Goal: Information Seeking & Learning: Learn about a topic

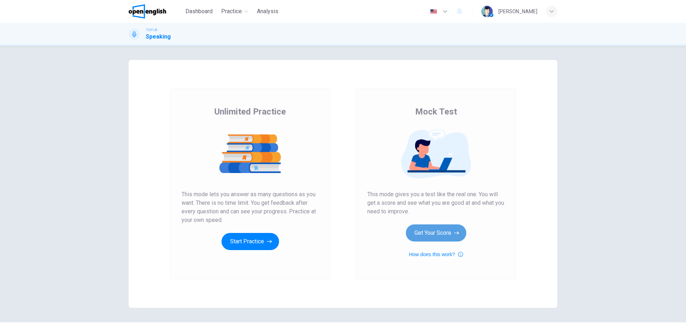
click at [437, 234] on button "Get Your Score" at bounding box center [436, 233] width 60 height 17
click at [434, 231] on button "Get Your Score" at bounding box center [436, 233] width 60 height 17
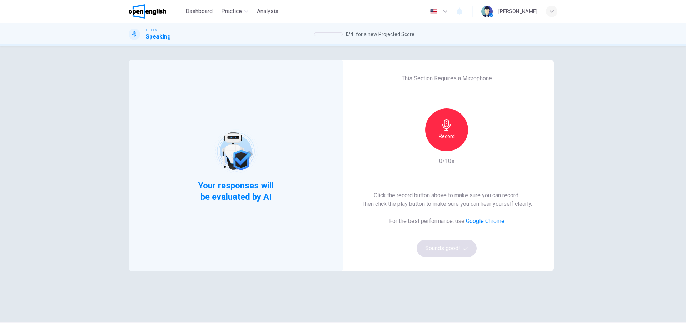
click at [449, 126] on icon "button" at bounding box center [446, 124] width 11 height 11
click at [454, 133] on div "Stop" at bounding box center [446, 130] width 43 height 43
click at [479, 149] on icon "button" at bounding box center [479, 145] width 7 height 7
click at [476, 146] on icon "button" at bounding box center [479, 145] width 7 height 7
click at [439, 251] on button "Sounds good!" at bounding box center [446, 248] width 60 height 17
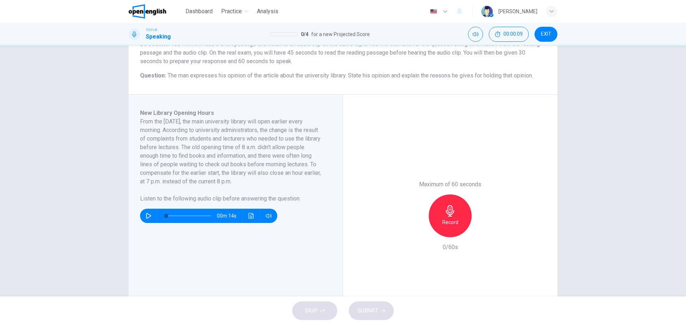
scroll to position [71, 0]
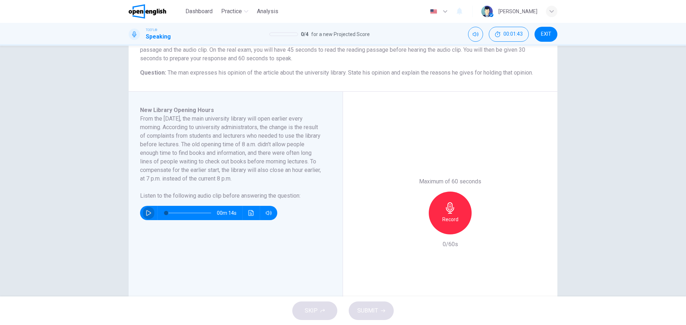
click at [144, 212] on button "button" at bounding box center [148, 213] width 11 height 14
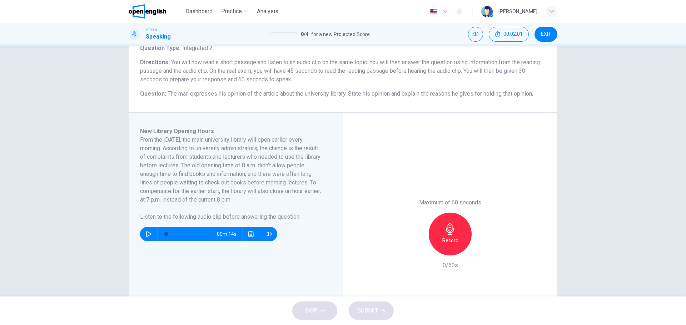
scroll to position [16, 0]
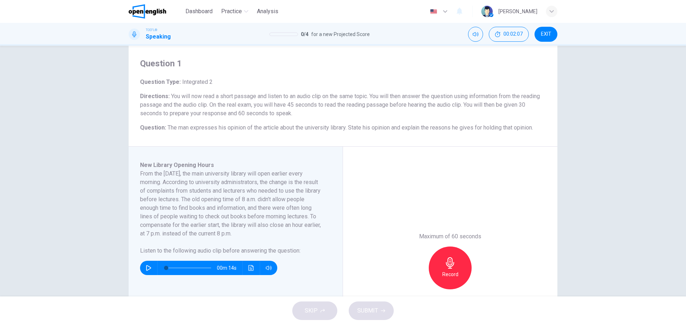
drag, startPoint x: 341, startPoint y: 107, endPoint x: 389, endPoint y: 109, distance: 47.5
click at [396, 108] on h6 "Directions : You will now read a short passage and listen to an audio clip on t…" at bounding box center [343, 105] width 406 height 26
drag, startPoint x: 357, startPoint y: 105, endPoint x: 441, endPoint y: 110, distance: 84.4
click at [441, 109] on h6 "Directions : You will now read a short passage and listen to an audio clip on t…" at bounding box center [343, 105] width 406 height 26
drag, startPoint x: 439, startPoint y: 102, endPoint x: 491, endPoint y: 105, distance: 51.6
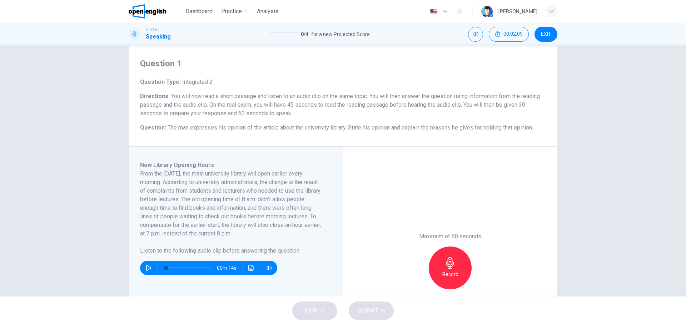
click at [490, 105] on span "You will now read a short passage and listen to an audio clip on the same topic…" at bounding box center [340, 105] width 400 height 24
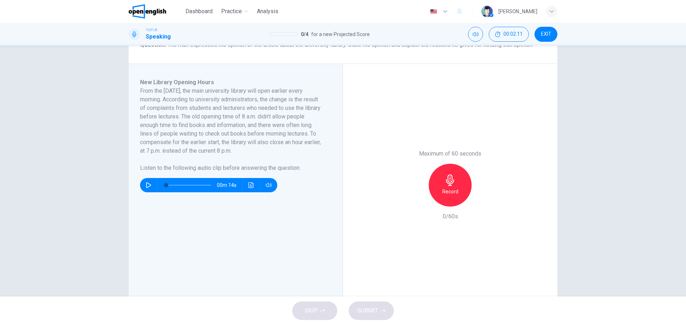
scroll to position [124, 0]
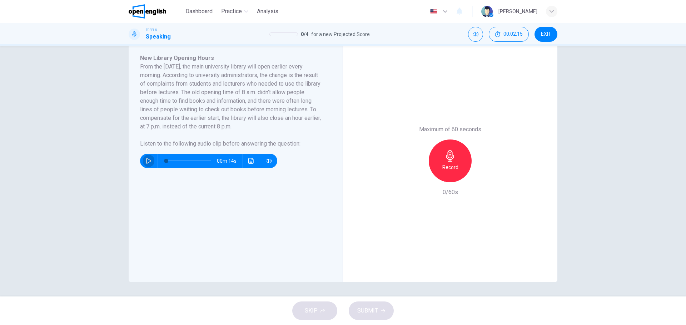
click at [148, 161] on icon "button" at bounding box center [148, 161] width 5 height 6
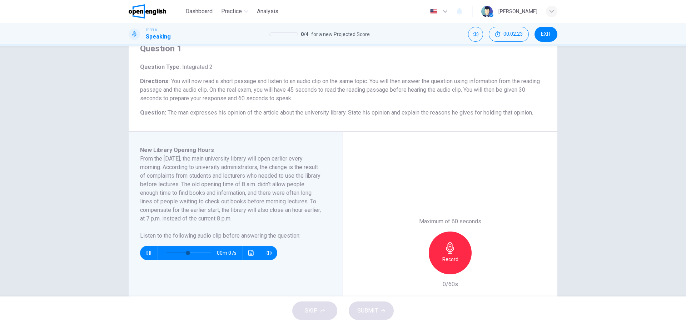
scroll to position [36, 0]
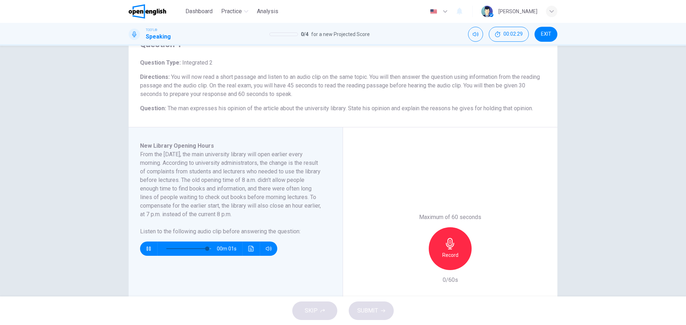
type input "*"
drag, startPoint x: 259, startPoint y: 79, endPoint x: 305, endPoint y: 81, distance: 45.8
click at [300, 80] on h6 "Directions : You will now read a short passage and listen to an audio clip on t…" at bounding box center [343, 86] width 406 height 26
drag, startPoint x: 305, startPoint y: 77, endPoint x: 376, endPoint y: 80, distance: 71.5
click at [376, 80] on span "You will now read a short passage and listen to an audio clip on the same topic…" at bounding box center [340, 86] width 400 height 24
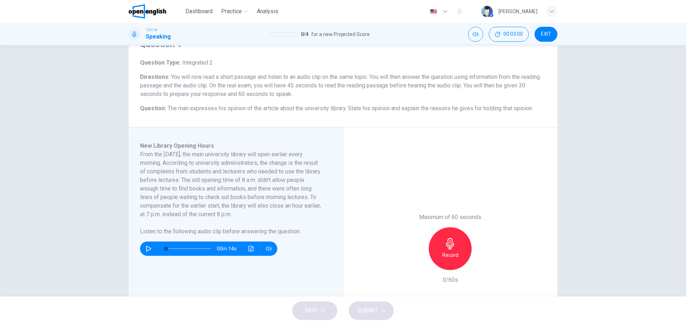
click at [451, 258] on h6 "Record" at bounding box center [450, 255] width 16 height 9
click at [453, 250] on div "Stop" at bounding box center [450, 249] width 43 height 43
click at [397, 267] on div "Maximum of 60 seconds Record 3/60s" at bounding box center [450, 249] width 214 height 243
drag, startPoint x: 410, startPoint y: 266, endPoint x: 414, endPoint y: 265, distance: 4.2
click at [411, 266] on div "button" at bounding box center [416, 264] width 11 height 11
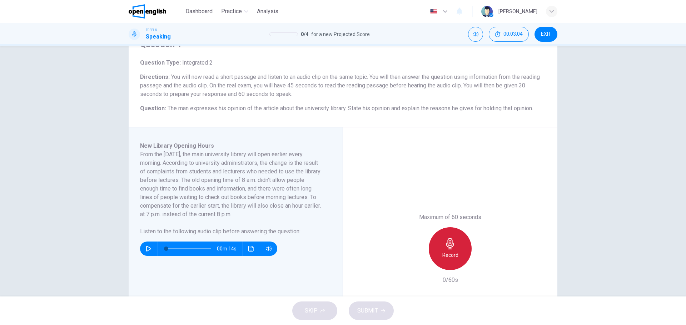
click at [458, 245] on div "Record" at bounding box center [450, 249] width 43 height 43
click at [462, 258] on div "Stop" at bounding box center [450, 249] width 43 height 43
click at [413, 268] on div "button" at bounding box center [416, 264] width 11 height 11
click at [439, 256] on div "Record" at bounding box center [450, 249] width 43 height 43
click at [457, 266] on div "Stop" at bounding box center [450, 249] width 43 height 43
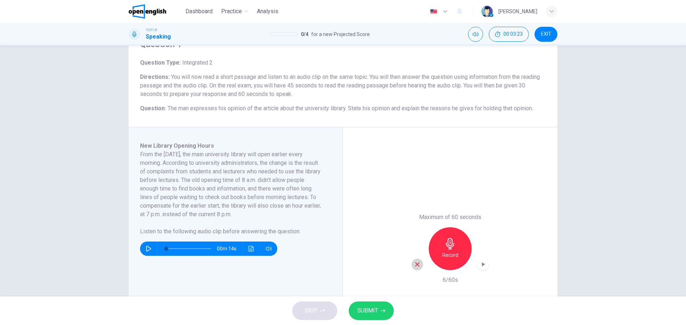
click at [416, 268] on icon "button" at bounding box center [417, 264] width 6 height 6
click at [442, 254] on h6 "Record" at bounding box center [450, 255] width 16 height 9
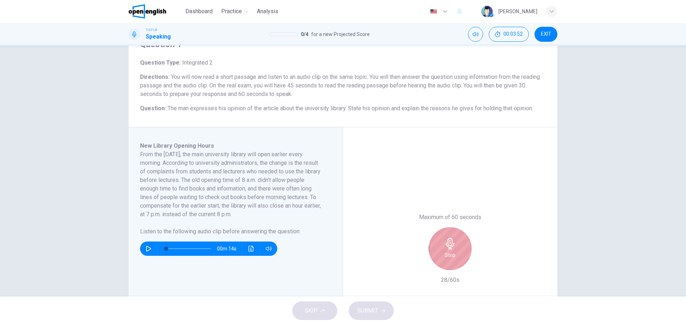
click at [447, 245] on icon "button" at bounding box center [449, 243] width 11 height 11
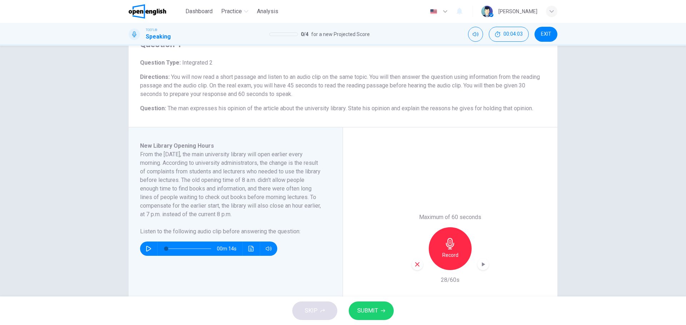
click at [414, 268] on div "button" at bounding box center [416, 264] width 11 height 11
click at [435, 257] on div "Record" at bounding box center [450, 249] width 43 height 43
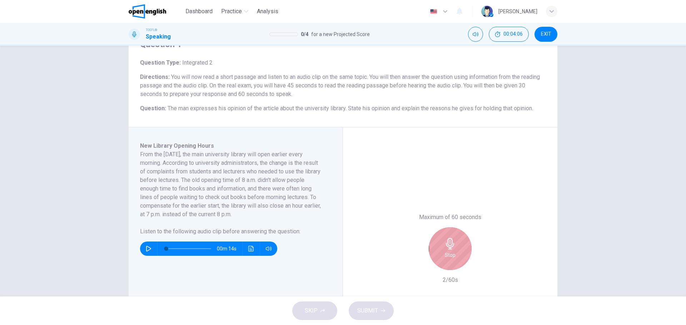
click at [438, 254] on div "Stop" at bounding box center [450, 249] width 43 height 43
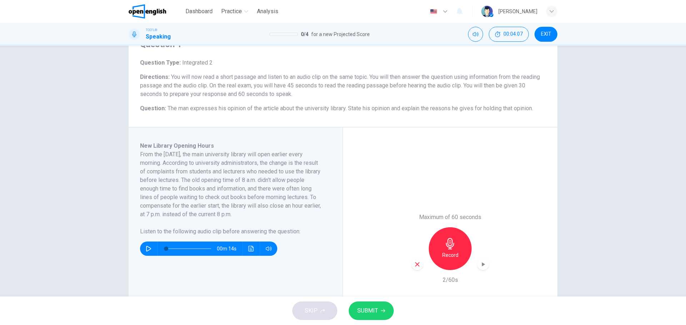
click at [414, 267] on icon "button" at bounding box center [417, 264] width 6 height 6
click at [447, 251] on h6 "Record" at bounding box center [450, 255] width 16 height 9
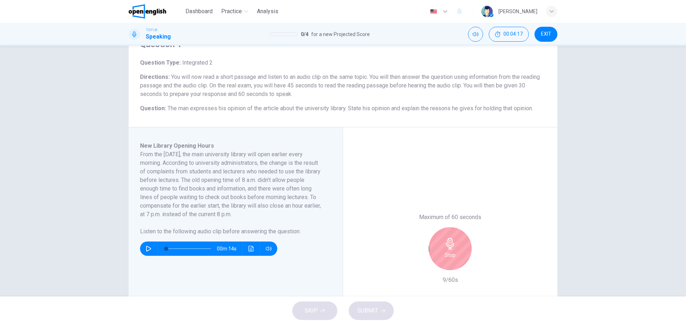
click at [447, 251] on h6 "Stop" at bounding box center [450, 255] width 11 height 9
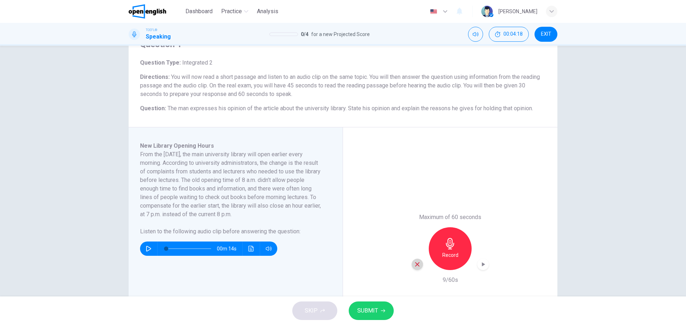
click at [419, 266] on div "button" at bounding box center [416, 264] width 11 height 11
click at [452, 256] on h6 "Record" at bounding box center [450, 255] width 16 height 9
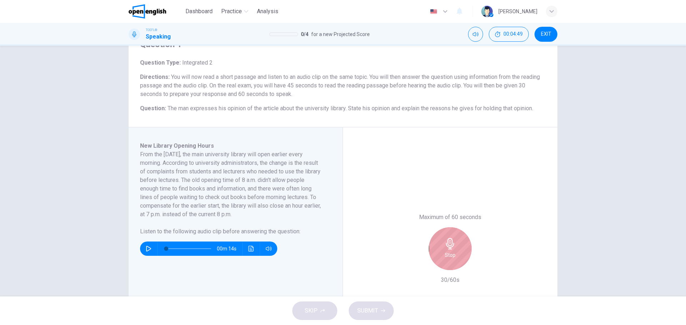
drag, startPoint x: 441, startPoint y: 245, endPoint x: 443, endPoint y: 249, distance: 4.6
click at [441, 245] on div "Stop" at bounding box center [450, 249] width 43 height 43
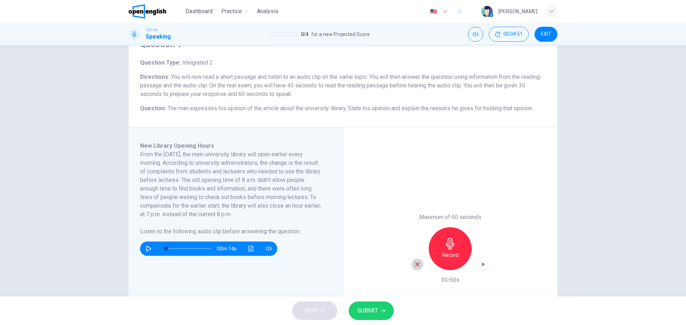
click at [419, 264] on div "button" at bounding box center [416, 264] width 11 height 11
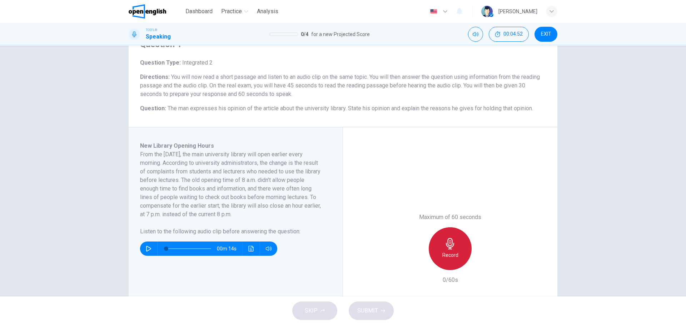
click at [446, 249] on icon "button" at bounding box center [449, 243] width 11 height 11
click at [450, 244] on div "Stop" at bounding box center [450, 249] width 43 height 43
click at [417, 261] on div "button" at bounding box center [416, 264] width 11 height 11
click at [444, 256] on h6 "Record" at bounding box center [450, 255] width 16 height 9
click at [462, 265] on div "Stop" at bounding box center [450, 249] width 43 height 43
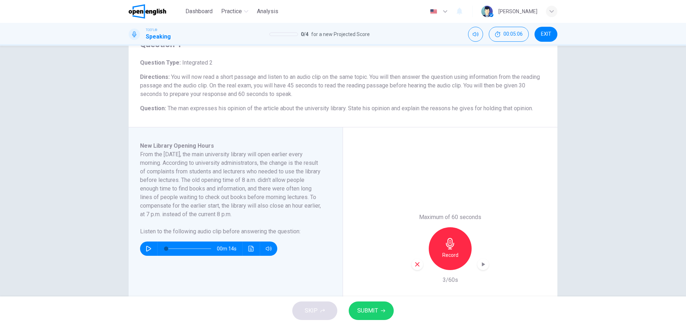
click at [414, 263] on icon "button" at bounding box center [417, 264] width 6 height 6
click at [437, 245] on div "Record" at bounding box center [450, 249] width 43 height 43
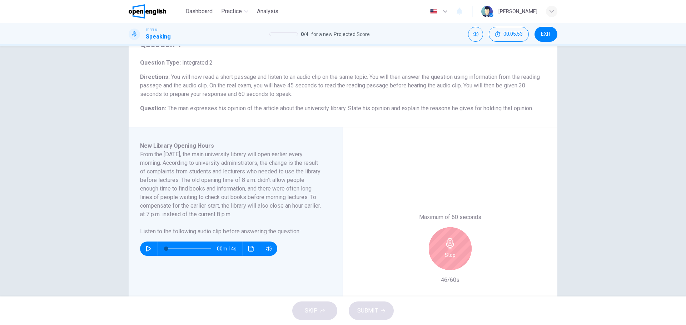
click at [450, 261] on div "Stop" at bounding box center [450, 249] width 43 height 43
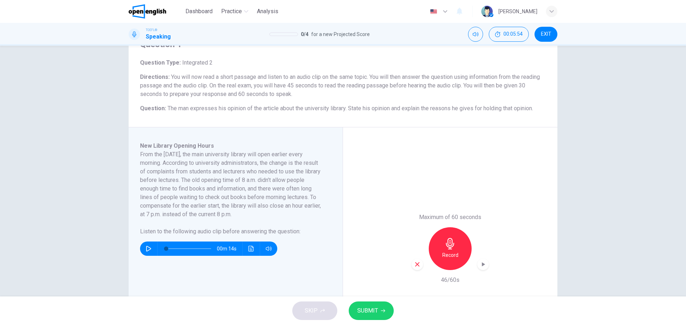
click at [371, 312] on span "SUBMIT" at bounding box center [367, 311] width 21 height 10
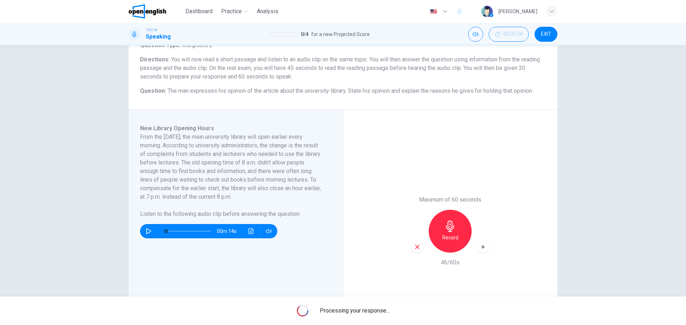
scroll to position [52, 0]
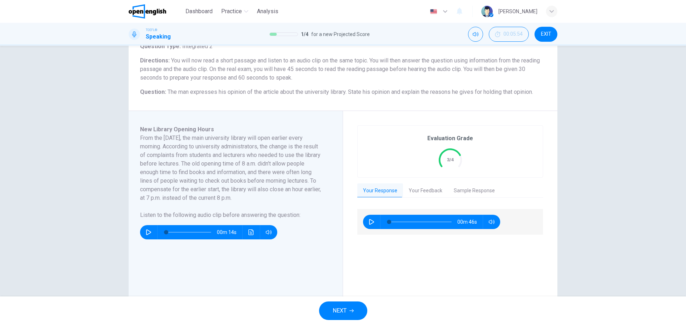
click at [352, 312] on icon "button" at bounding box center [351, 311] width 4 height 4
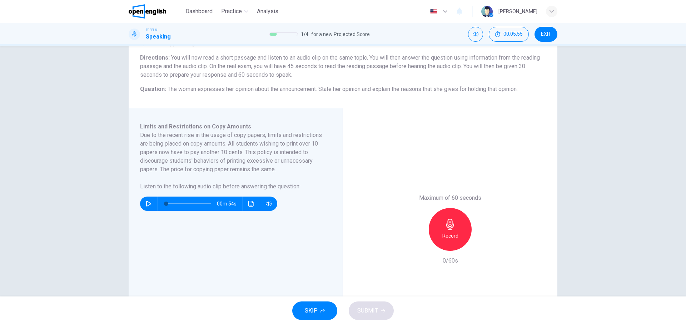
scroll to position [71, 0]
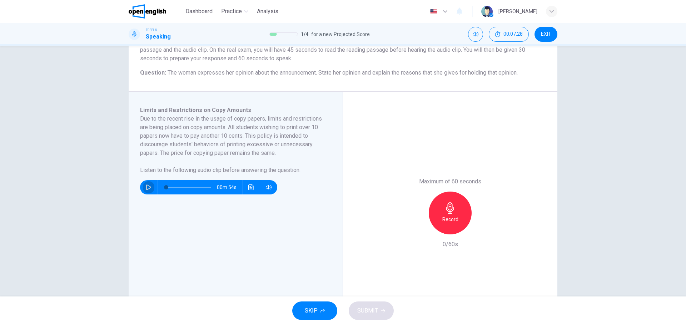
click at [150, 188] on button "button" at bounding box center [148, 187] width 11 height 14
type input "*"
click at [444, 210] on icon "button" at bounding box center [449, 208] width 11 height 11
click at [381, 314] on button "SUBMIT" at bounding box center [371, 311] width 45 height 19
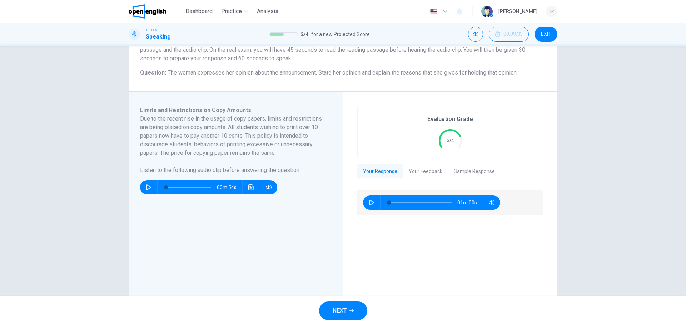
click at [351, 314] on button "NEXT" at bounding box center [343, 311] width 48 height 19
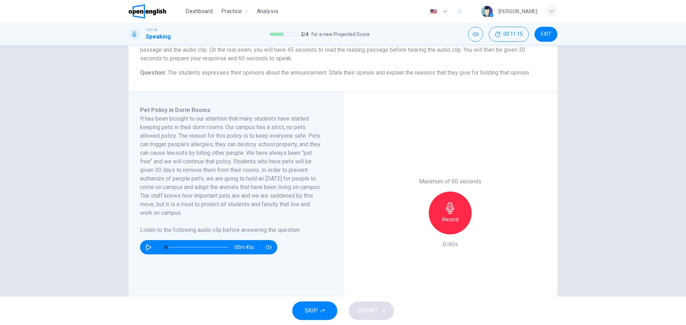
drag, startPoint x: 205, startPoint y: 176, endPoint x: 264, endPoint y: 181, distance: 58.8
click at [264, 181] on h6 "It has been brought to our attention that many students have started keeping pe…" at bounding box center [231, 166] width 183 height 103
click at [148, 247] on icon "button" at bounding box center [148, 248] width 5 height 6
type input "*"
click at [451, 214] on div "Record" at bounding box center [450, 213] width 43 height 43
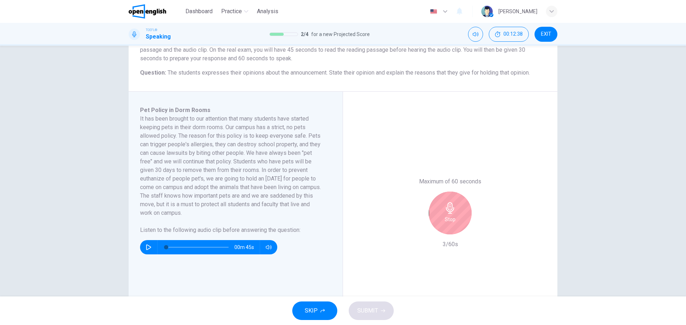
click at [437, 194] on div "Stop" at bounding box center [449, 213] width 77 height 43
click at [440, 209] on div "Stop" at bounding box center [450, 213] width 43 height 43
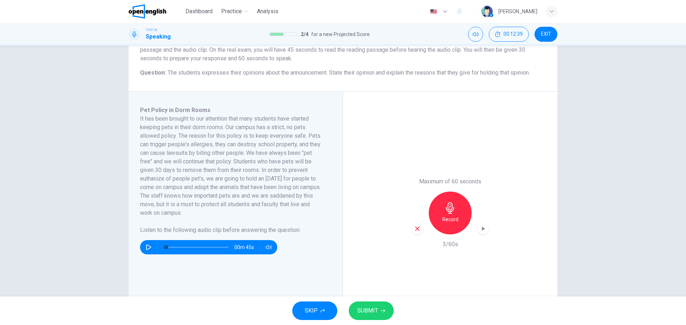
click at [419, 223] on div "Record" at bounding box center [449, 213] width 77 height 43
click at [415, 229] on icon "button" at bounding box center [417, 229] width 4 height 4
click at [454, 213] on icon "button" at bounding box center [449, 208] width 11 height 11
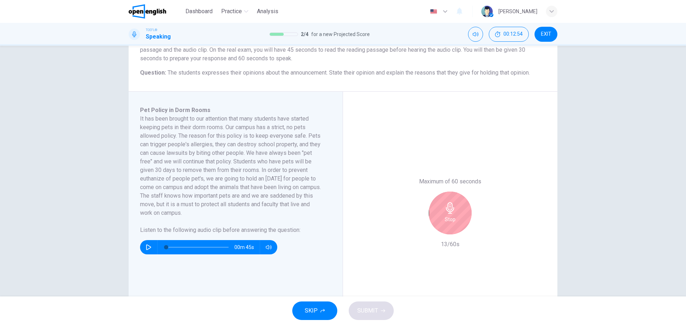
click at [446, 219] on h6 "Stop" at bounding box center [450, 219] width 11 height 9
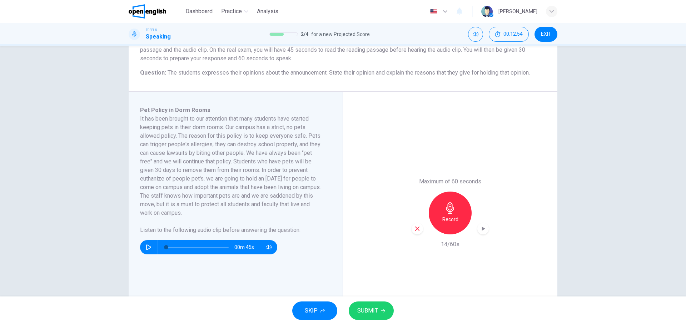
click at [415, 235] on div "Maximum of 60 seconds Record 14/60s" at bounding box center [449, 213] width 77 height 71
click at [417, 227] on icon "button" at bounding box center [417, 229] width 4 height 4
click at [463, 209] on div "Record" at bounding box center [450, 213] width 43 height 43
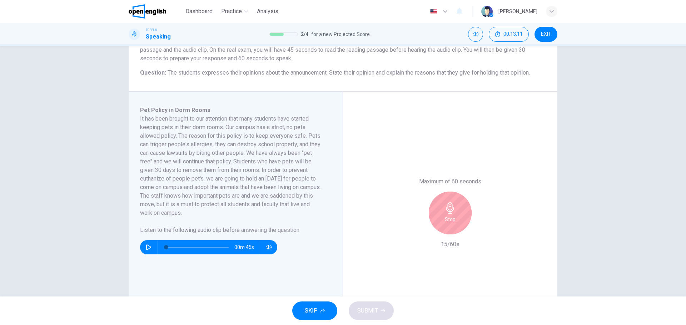
click at [448, 218] on h6 "Stop" at bounding box center [450, 219] width 11 height 9
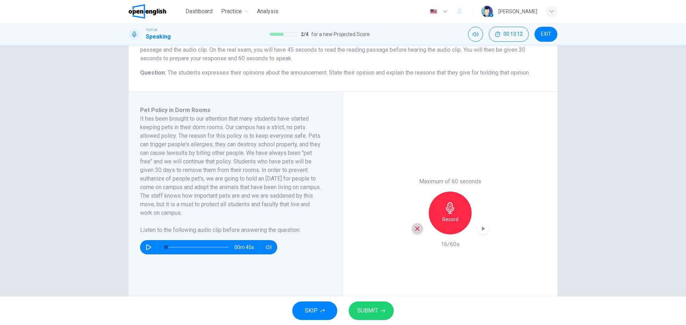
drag, startPoint x: 416, startPoint y: 225, endPoint x: 423, endPoint y: 225, distance: 6.8
click at [416, 225] on div "button" at bounding box center [416, 228] width 11 height 11
click at [448, 219] on h6 "Record" at bounding box center [450, 219] width 16 height 9
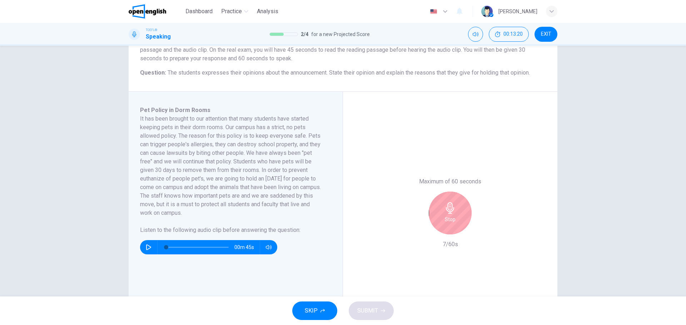
click at [451, 213] on icon "button" at bounding box center [449, 208] width 11 height 11
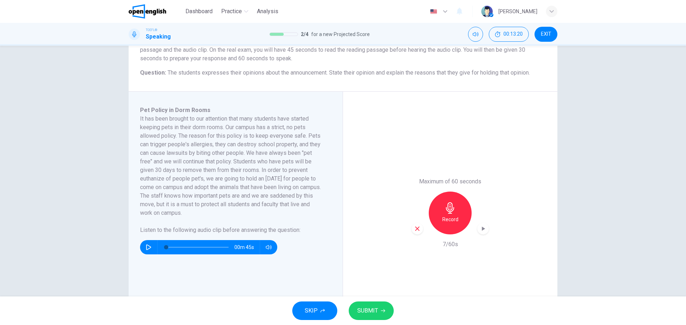
click at [424, 232] on div "Record" at bounding box center [449, 213] width 77 height 43
click at [419, 230] on div "button" at bounding box center [416, 228] width 11 height 11
click at [441, 214] on div "Record" at bounding box center [450, 213] width 43 height 43
click at [374, 320] on button "SUBMIT" at bounding box center [371, 311] width 45 height 19
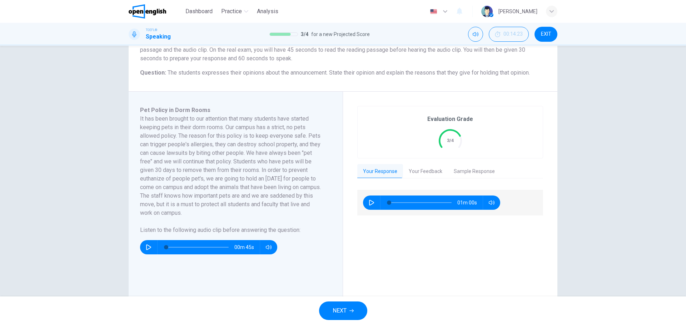
click at [428, 158] on div "Evaluation Grade 3/4" at bounding box center [450, 132] width 186 height 53
click at [425, 167] on button "Your Feedback" at bounding box center [425, 171] width 45 height 15
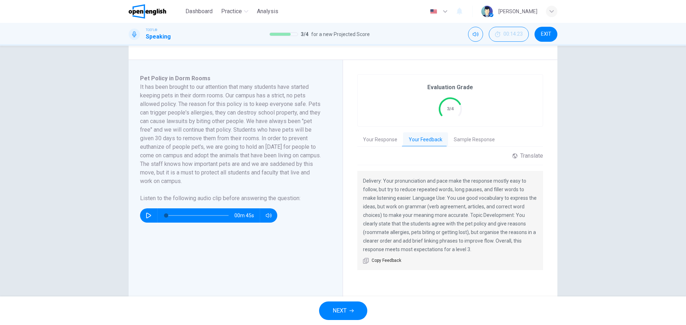
scroll to position [107, 0]
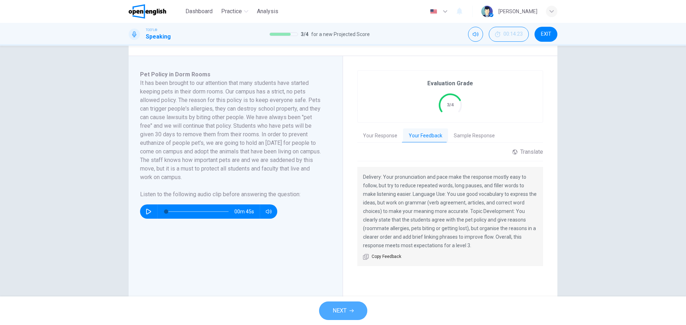
click at [333, 312] on span "NEXT" at bounding box center [340, 311] width 14 height 10
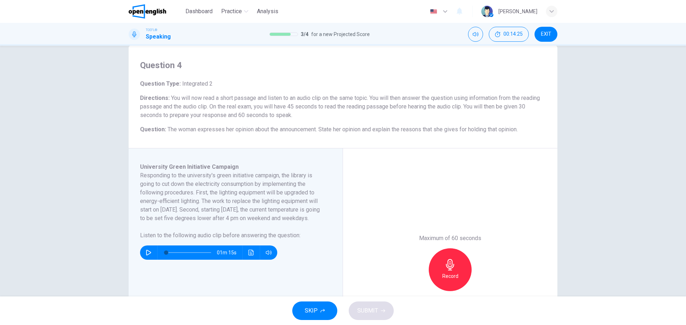
scroll to position [71, 0]
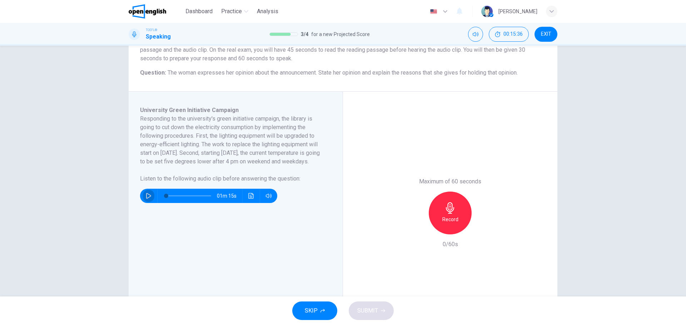
click at [147, 199] on icon "button" at bounding box center [149, 196] width 6 height 6
type input "*"
click at [453, 224] on h6 "Record" at bounding box center [450, 219] width 16 height 9
click at [379, 316] on button "SUBMIT" at bounding box center [371, 311] width 45 height 19
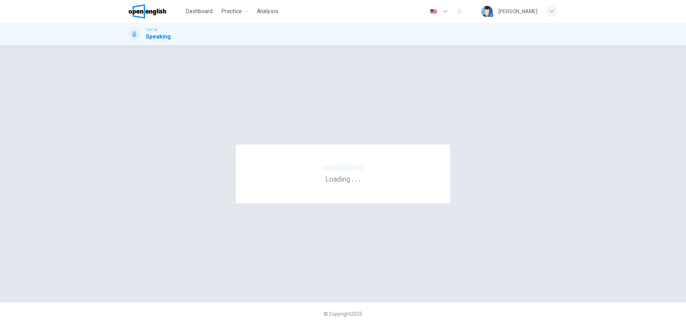
scroll to position [0, 0]
